Goal: Information Seeking & Learning: Check status

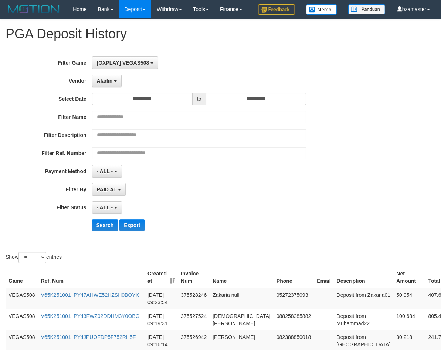
select select "**********"
select select "**"
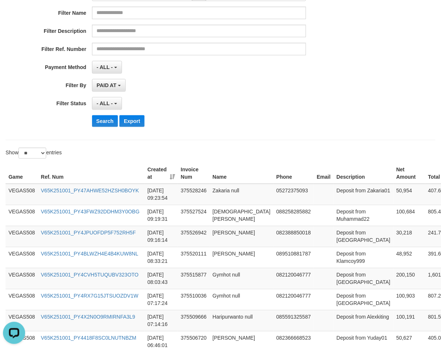
scroll to position [6, 0]
click at [97, 127] on button "Search" at bounding box center [105, 121] width 26 height 12
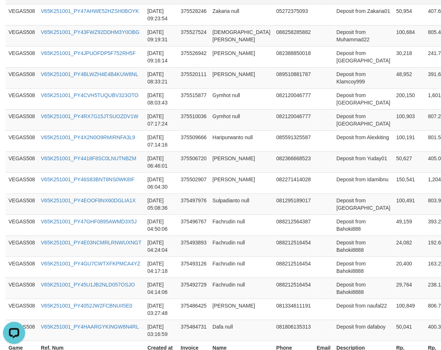
scroll to position [566, 0]
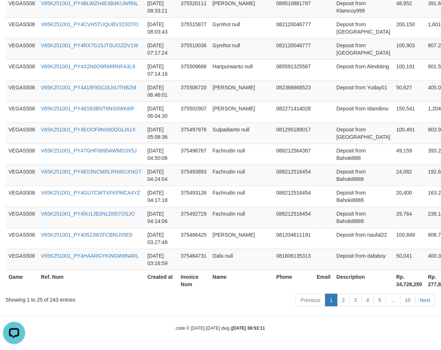
click at [393, 286] on th "Rp. 34,728,250" at bounding box center [409, 280] width 32 height 21
click at [393, 285] on th "Rp. 34,728,250" at bounding box center [409, 280] width 32 height 21
copy th "34,728,250"
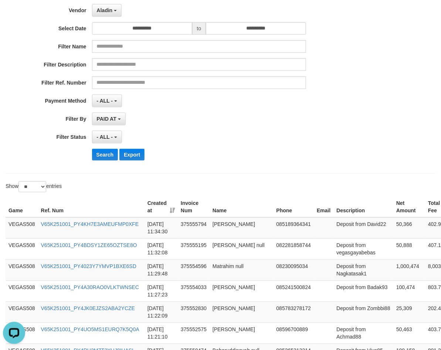
scroll to position [0, 0]
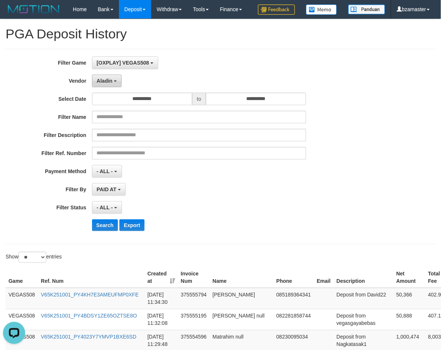
click at [111, 87] on button "Aladin" at bounding box center [107, 81] width 30 height 13
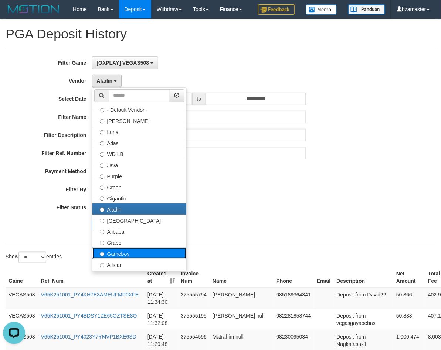
click at [112, 248] on label "Gameboy" at bounding box center [139, 253] width 94 height 11
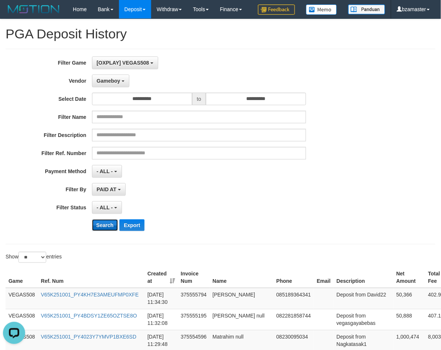
click at [103, 231] on button "Search" at bounding box center [105, 226] width 26 height 12
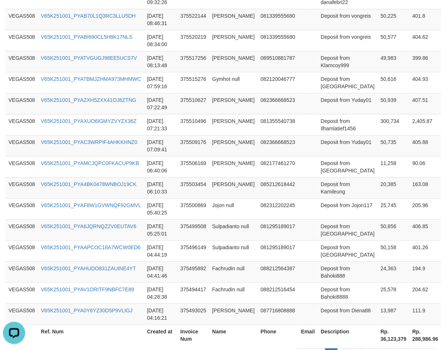
scroll to position [566, 0]
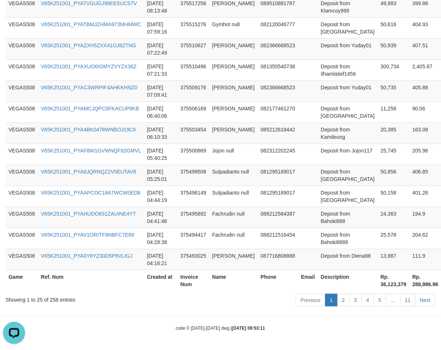
click at [378, 284] on th "Rp. 36,123,379" at bounding box center [394, 280] width 32 height 21
copy th "36,123,379"
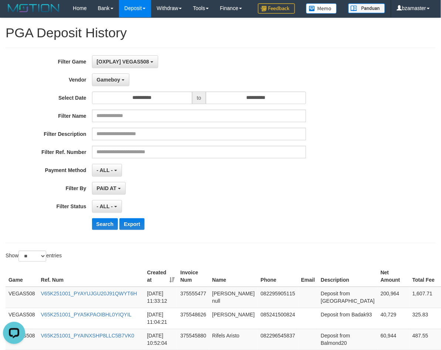
scroll to position [0, 0]
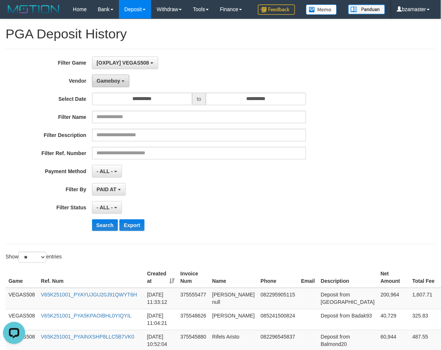
click at [113, 87] on button "Gameboy" at bounding box center [111, 81] width 38 height 13
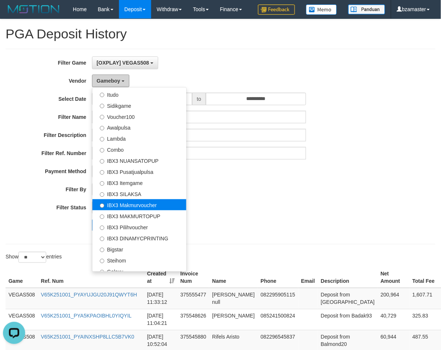
scroll to position [276, 0]
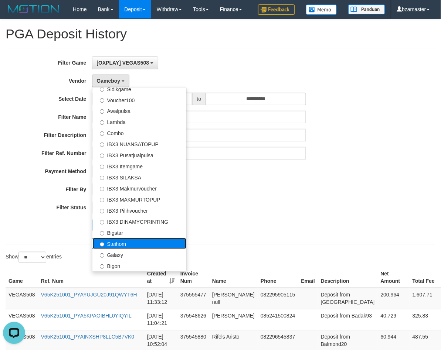
click at [130, 249] on label "Steihom" at bounding box center [139, 243] width 94 height 11
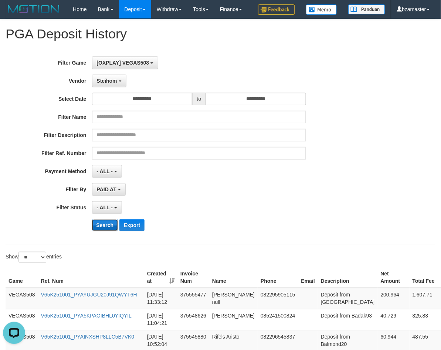
click at [103, 231] on button "Search" at bounding box center [105, 226] width 26 height 12
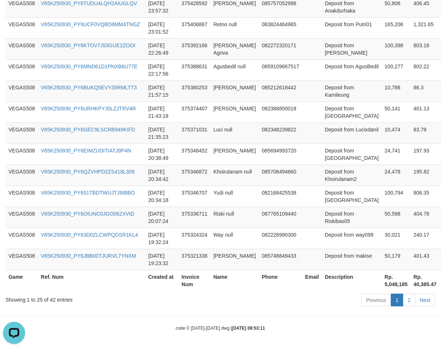
scroll to position [566, 0]
click at [382, 283] on th "Rp. 5,048,185" at bounding box center [396, 280] width 29 height 21
copy th "5,048,185"
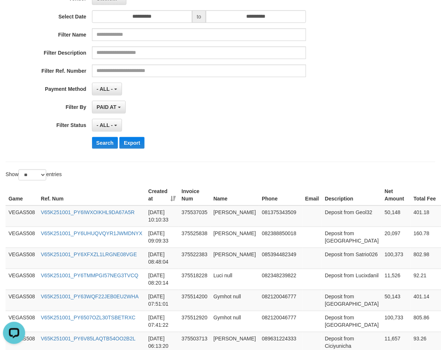
scroll to position [0, 0]
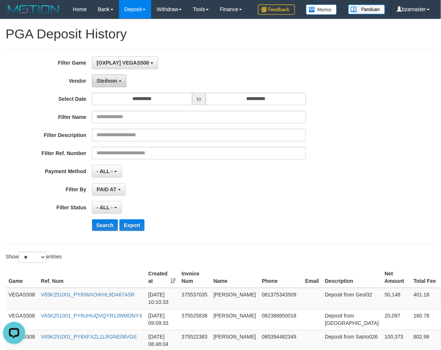
click at [113, 84] on span "Steihom" at bounding box center [107, 81] width 20 height 6
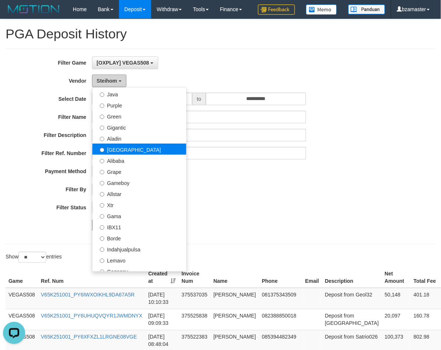
scroll to position [92, 0]
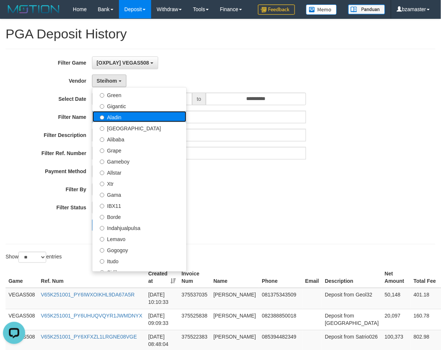
click at [136, 122] on label "Aladin" at bounding box center [139, 116] width 94 height 11
select select "**********"
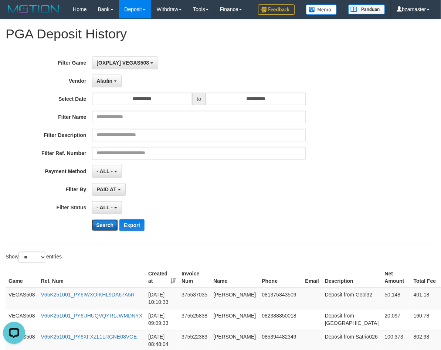
click at [106, 231] on button "Search" at bounding box center [105, 226] width 26 height 12
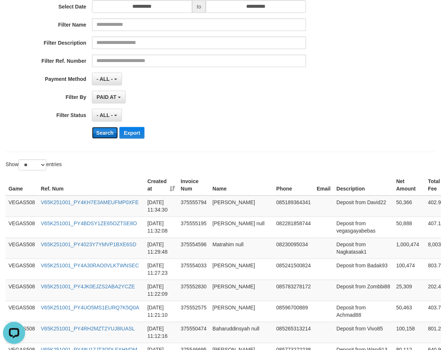
click at [101, 139] on button "Search" at bounding box center [105, 133] width 26 height 12
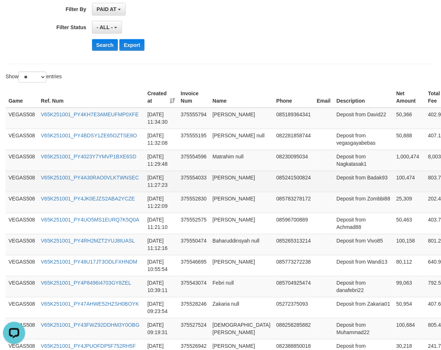
scroll to position [185, 0]
